Goal: Information Seeking & Learning: Learn about a topic

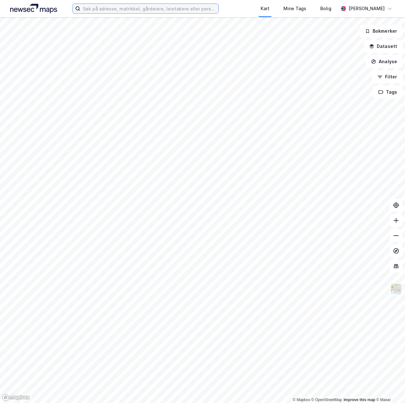
click at [120, 11] on input at bounding box center [149, 9] width 138 height 10
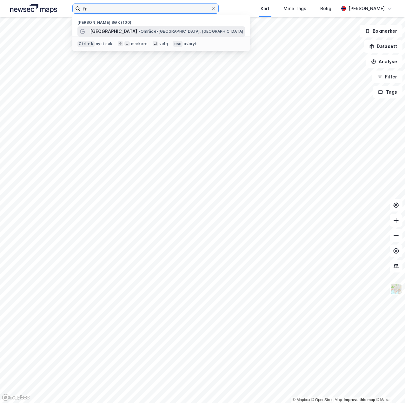
type input "fr"
click at [123, 30] on span "[GEOGRAPHIC_DATA]" at bounding box center [113, 32] width 47 height 8
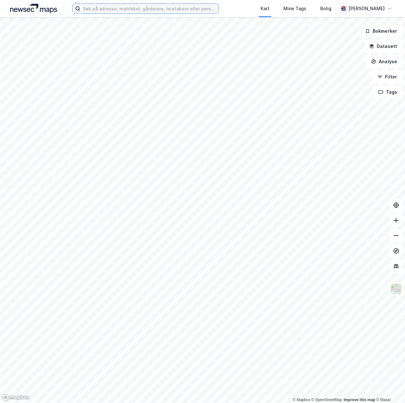
click at [105, 11] on input at bounding box center [149, 9] width 138 height 10
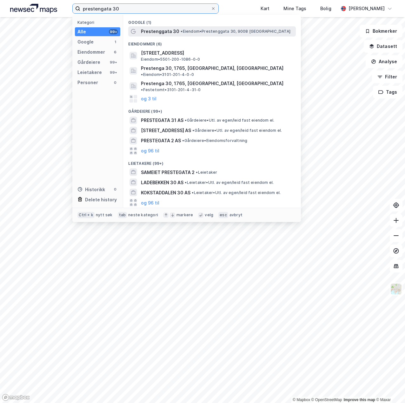
type input "prestengata 30"
click at [158, 32] on span "Prestenggata 30" at bounding box center [160, 32] width 38 height 8
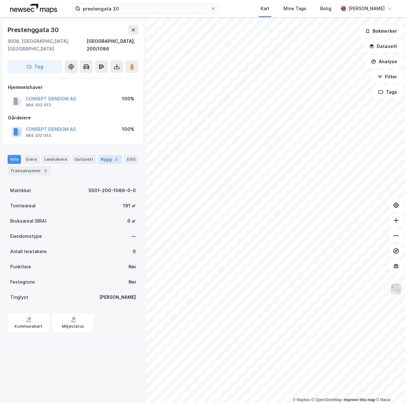
click at [99, 155] on div "Bygg 2" at bounding box center [109, 159] width 23 height 9
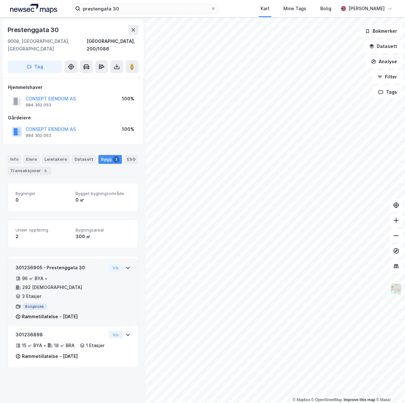
click at [95, 277] on div "96 ㎡ BYA • 282 ㎡ BRA • 3 Etasjer" at bounding box center [61, 287] width 90 height 25
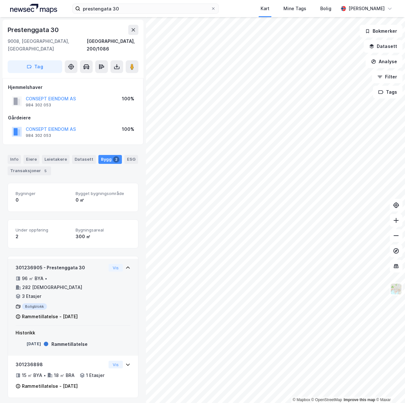
click at [95, 276] on div "96 ㎡ BYA • 282 ㎡ BRA • 3 Etasjer" at bounding box center [61, 287] width 90 height 25
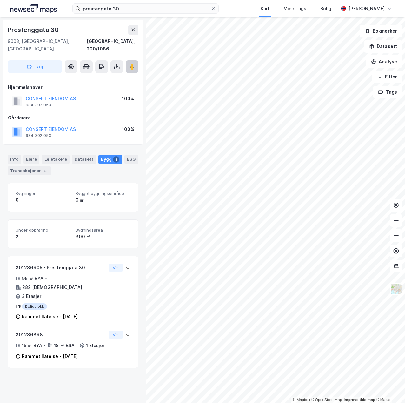
click at [134, 63] on button at bounding box center [132, 66] width 13 height 13
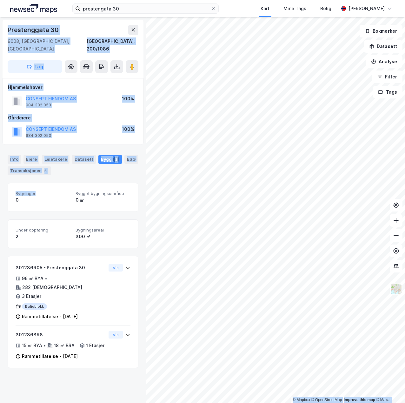
click at [273, 202] on div "© Mapbox © OpenStreetMap Improve this map © Maxar Prestenggata 30 9008, Tromsø,…" at bounding box center [202, 210] width 405 height 386
click at [129, 60] on button at bounding box center [132, 66] width 13 height 13
click at [92, 94] on div "CONSEPT EIENDOM AS 984 302 053 100%" at bounding box center [73, 101] width 130 height 15
click at [134, 28] on icon at bounding box center [133, 29] width 5 height 5
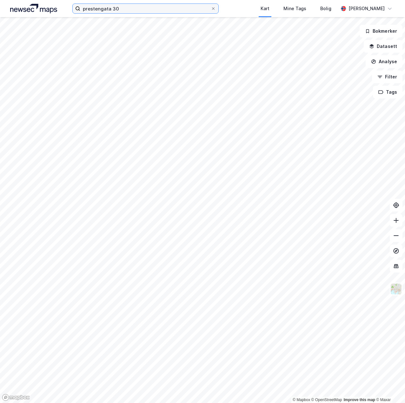
click at [124, 9] on input "prestengata 30" at bounding box center [145, 9] width 130 height 10
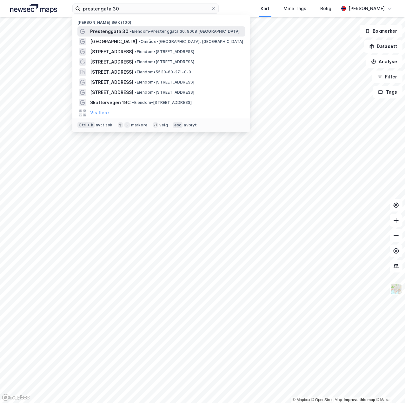
click at [120, 31] on span "Prestenggata 30" at bounding box center [109, 32] width 38 height 8
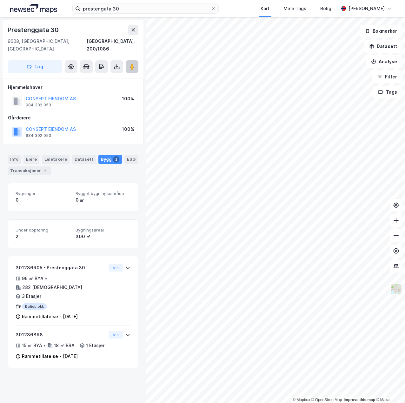
click at [131, 63] on image at bounding box center [132, 66] width 4 height 6
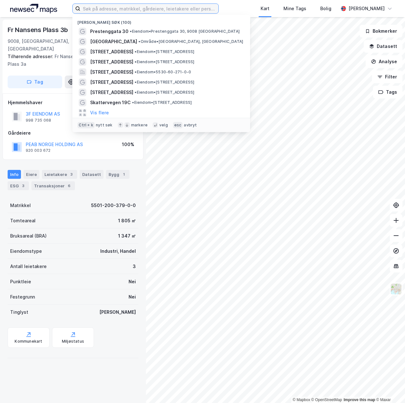
click at [141, 8] on input at bounding box center [149, 9] width 138 height 10
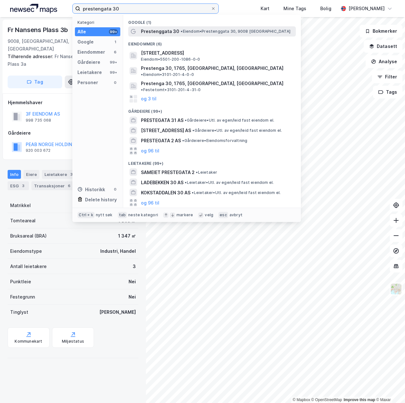
type input "prestengata 30"
click at [181, 30] on span "•" at bounding box center [182, 31] width 2 height 5
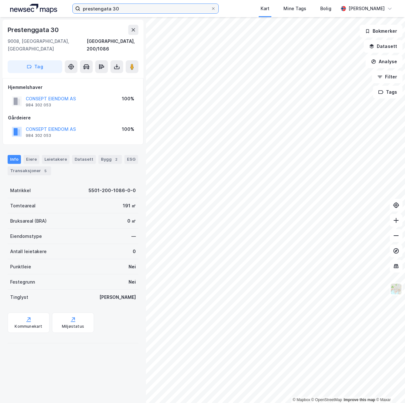
click at [130, 7] on input "prestengata 30" at bounding box center [145, 9] width 130 height 10
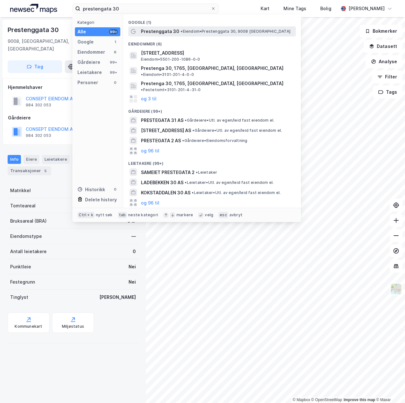
click at [144, 33] on span "Prestenggata 30" at bounding box center [160, 32] width 38 height 8
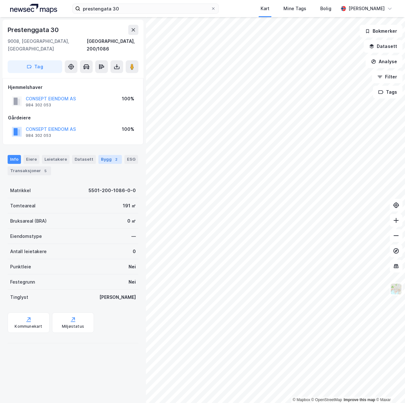
click at [98, 155] on div "Bygg 2" at bounding box center [109, 159] width 23 height 9
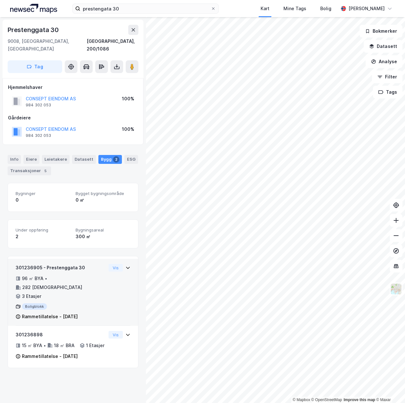
click at [90, 275] on div "96 ㎡ BYA • 282 ㎡ BRA • 3 Etasjer" at bounding box center [61, 287] width 90 height 25
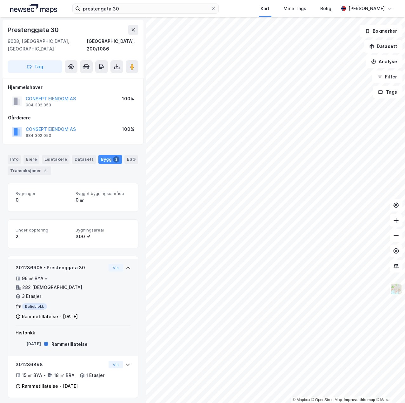
click at [106, 276] on div "301236905 - Prestenggata 30 96 ㎡ BYA • 282 ㎡ BRA • 3 Etasjer Boligblokk Rammeti…" at bounding box center [73, 295] width 115 height 62
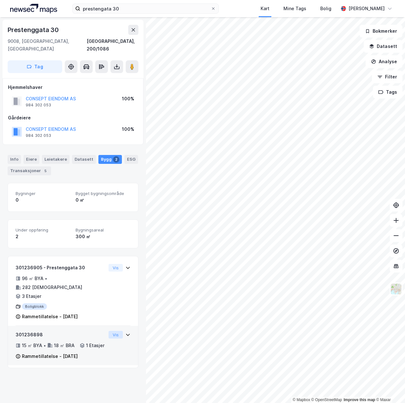
click at [109, 331] on button "Vis" at bounding box center [116, 335] width 14 height 8
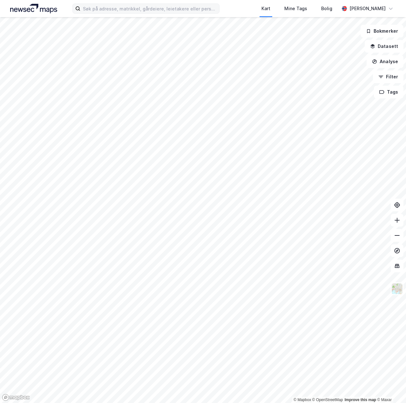
drag, startPoint x: 109, startPoint y: 3, endPoint x: 112, endPoint y: 10, distance: 7.4
click at [109, 3] on label at bounding box center [145, 8] width 147 height 10
click at [109, 4] on input at bounding box center [149, 9] width 139 height 10
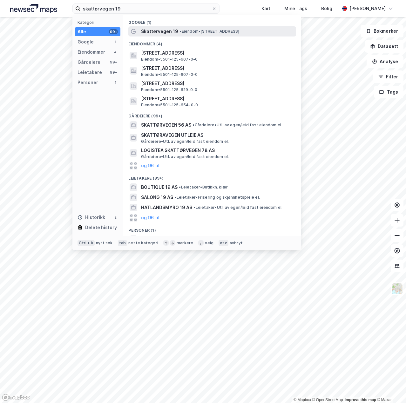
click at [162, 28] on span "Skattørvegen 19" at bounding box center [159, 32] width 37 height 8
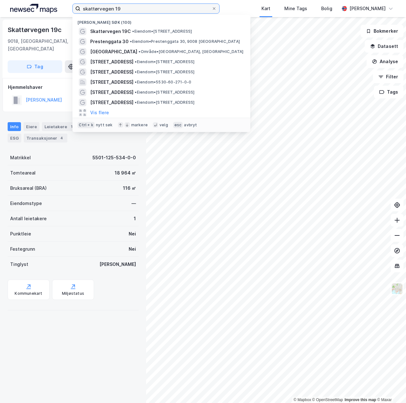
drag, startPoint x: 130, startPoint y: 10, endPoint x: 51, endPoint y: 14, distance: 79.2
click at [51, 14] on div "skattørvegen 19 Nylige søk (100) Skattørvegen 19C • Eiendom • [STREET_ADDRESS] …" at bounding box center [203, 8] width 406 height 17
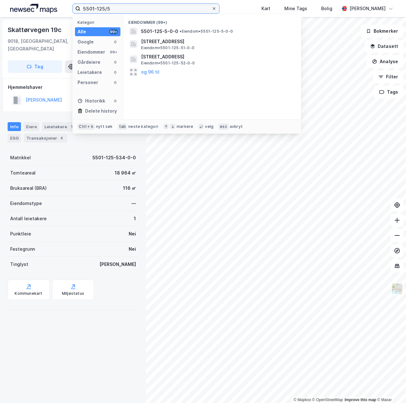
type input "5501-125/5"
click at [216, 9] on icon at bounding box center [214, 9] width 4 height 4
click at [211, 9] on input "5501-125/5" at bounding box center [145, 9] width 131 height 10
